Goal: Information Seeking & Learning: Learn about a topic

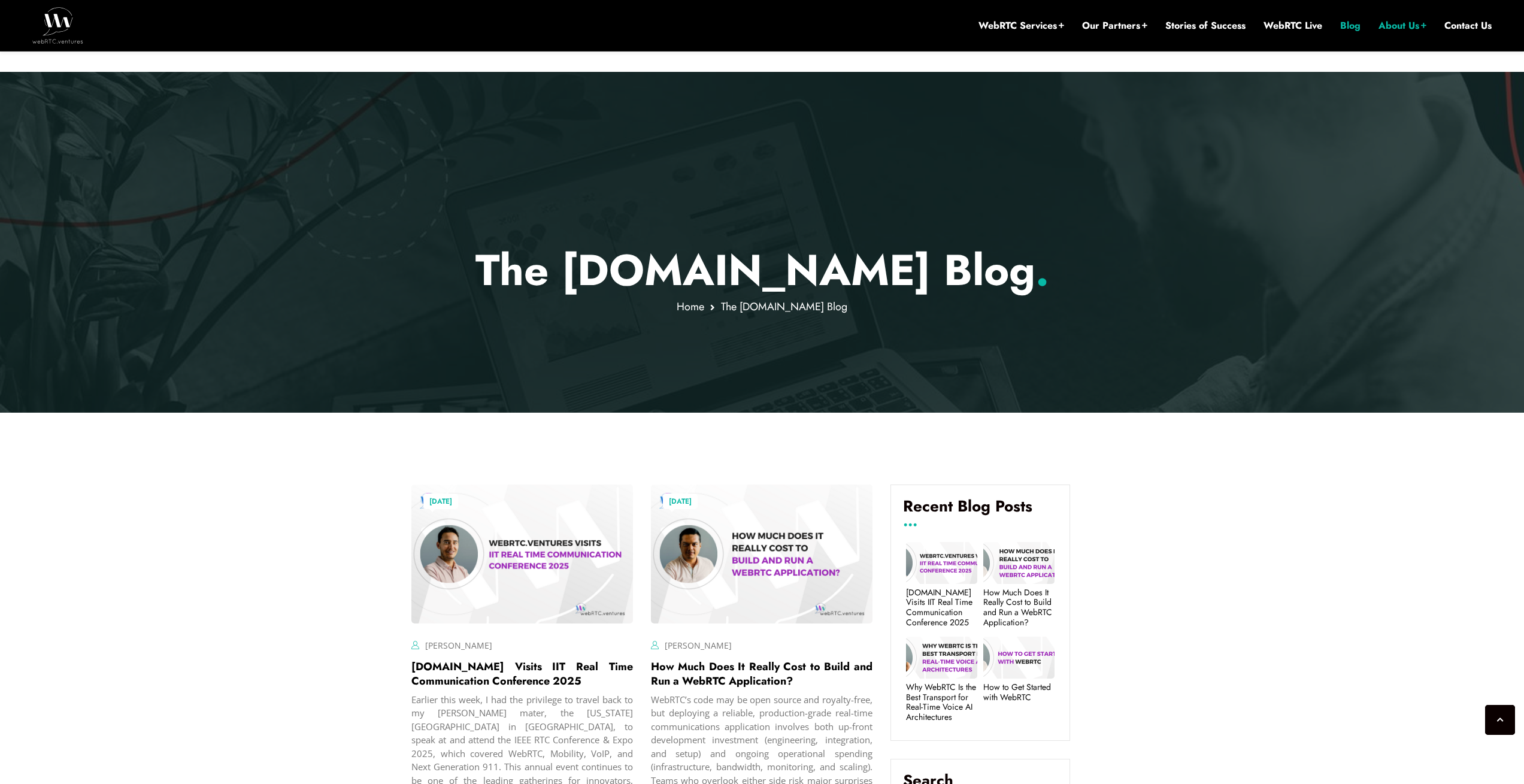
scroll to position [431, 0]
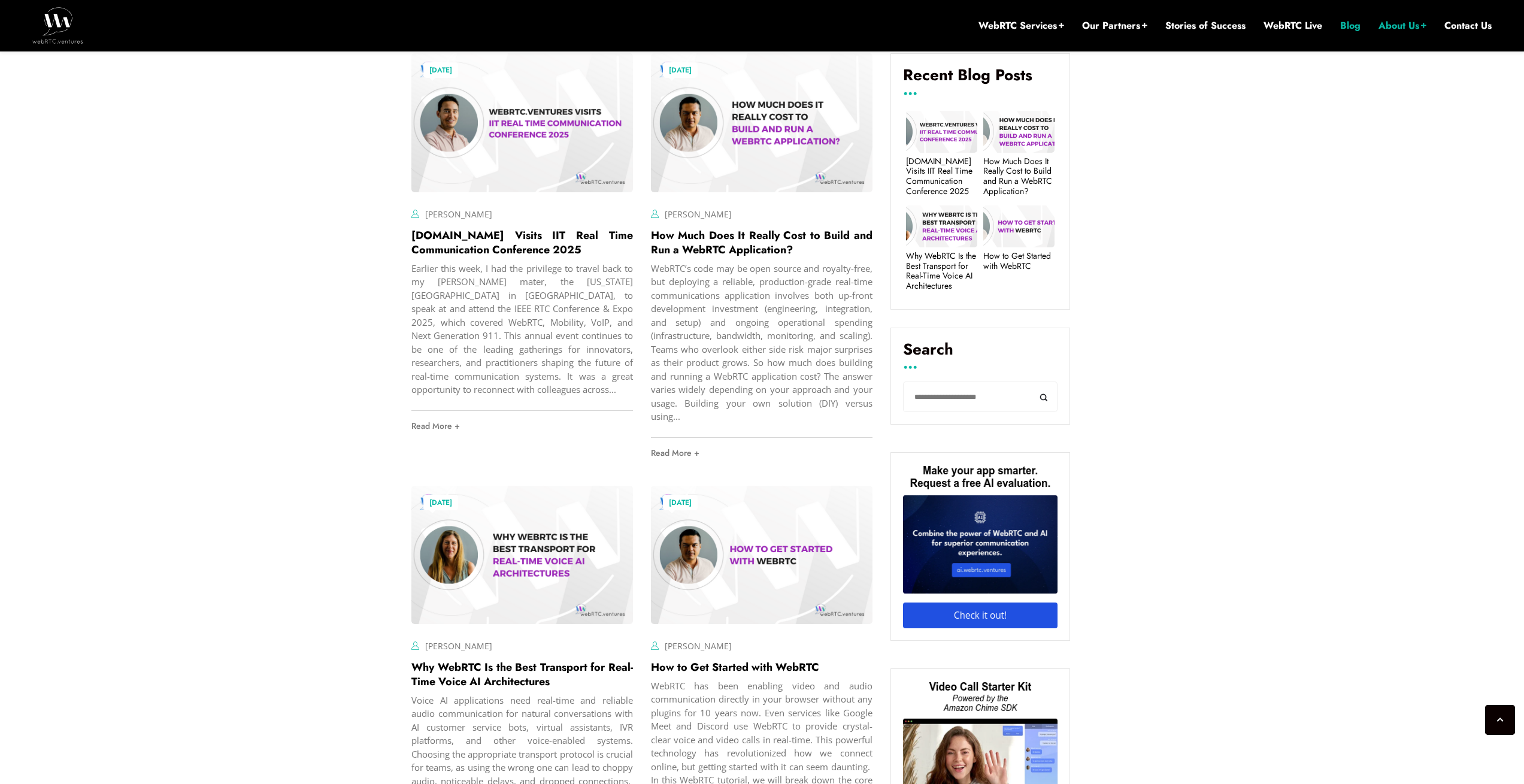
click at [971, 386] on input "Search" at bounding box center [980, 396] width 154 height 31
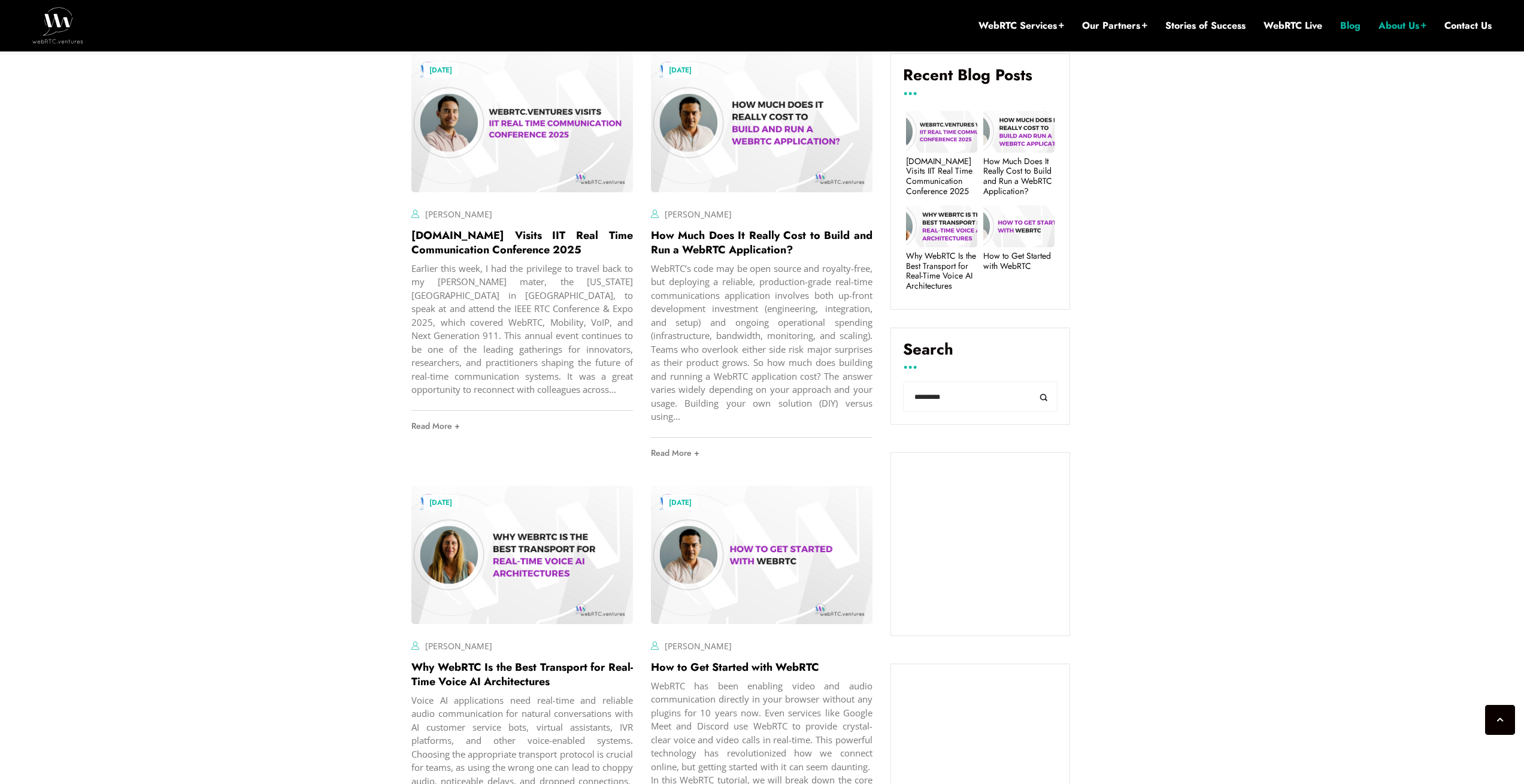
type input "*********"
click at [1031, 381] on button "Search" at bounding box center [1044, 396] width 27 height 31
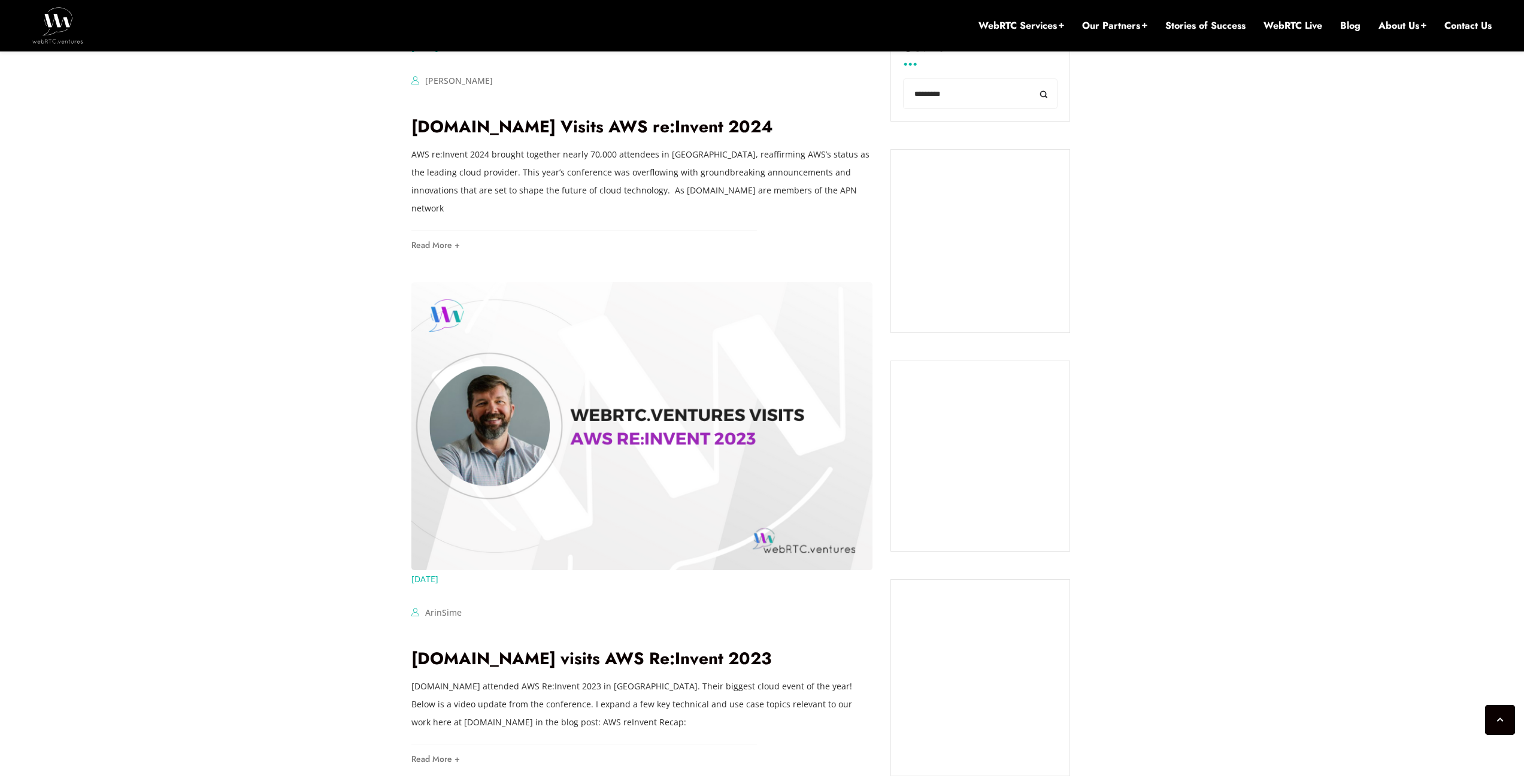
scroll to position [790, 0]
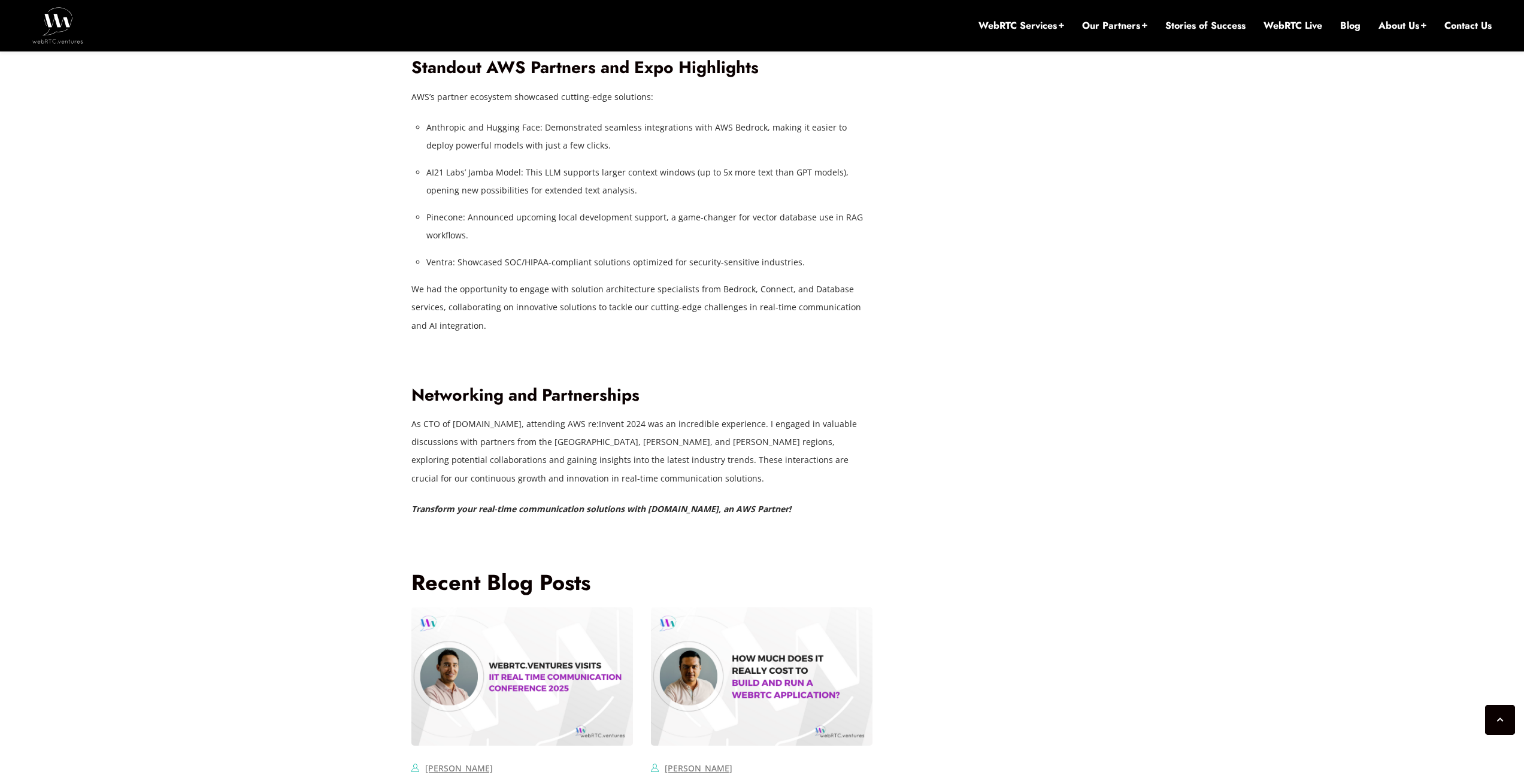
scroll to position [4329, 0]
